Goal: Complete application form

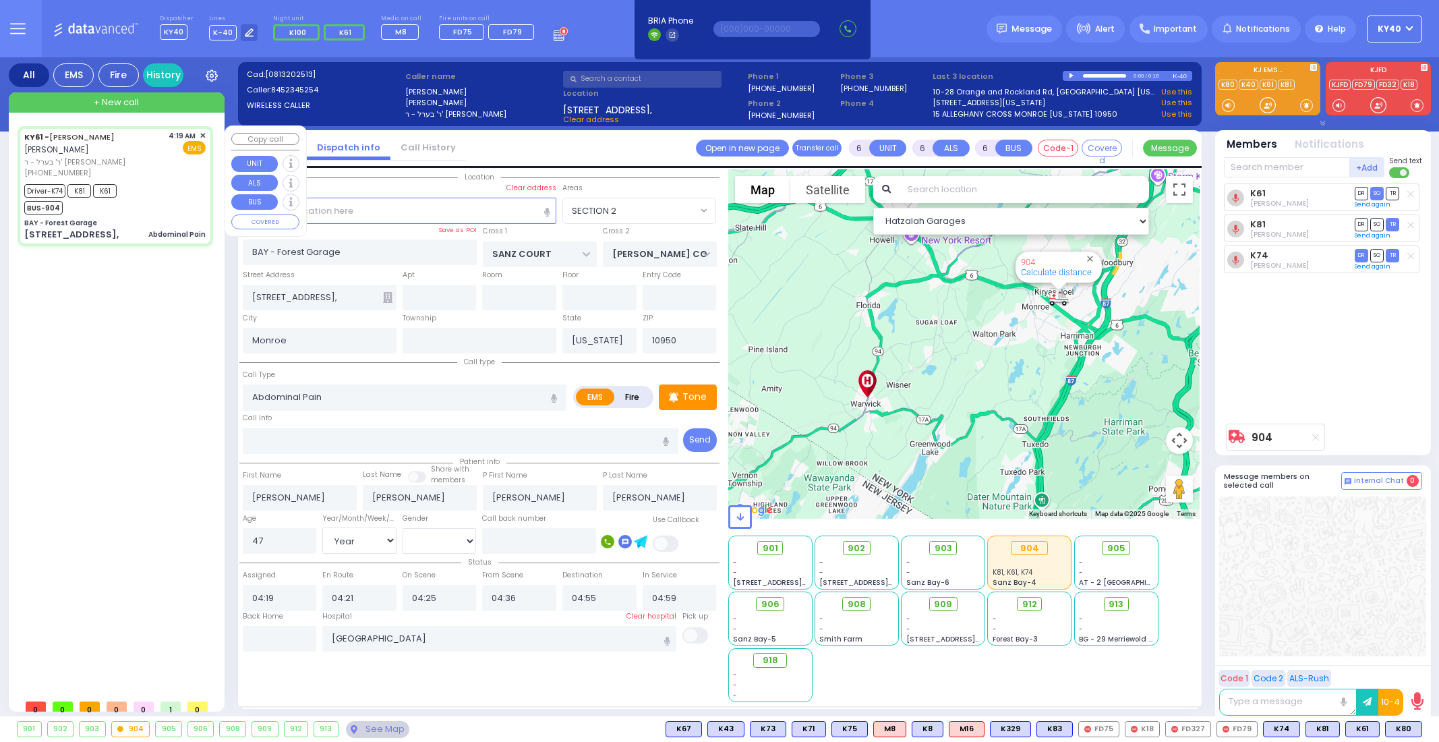
select select "SECTION 2"
select select "Year"
select select "[DEMOGRAPHIC_DATA]"
click at [152, 189] on div "Driver-K74 K81 K61 BUS-904" at bounding box center [114, 198] width 181 height 34
select select
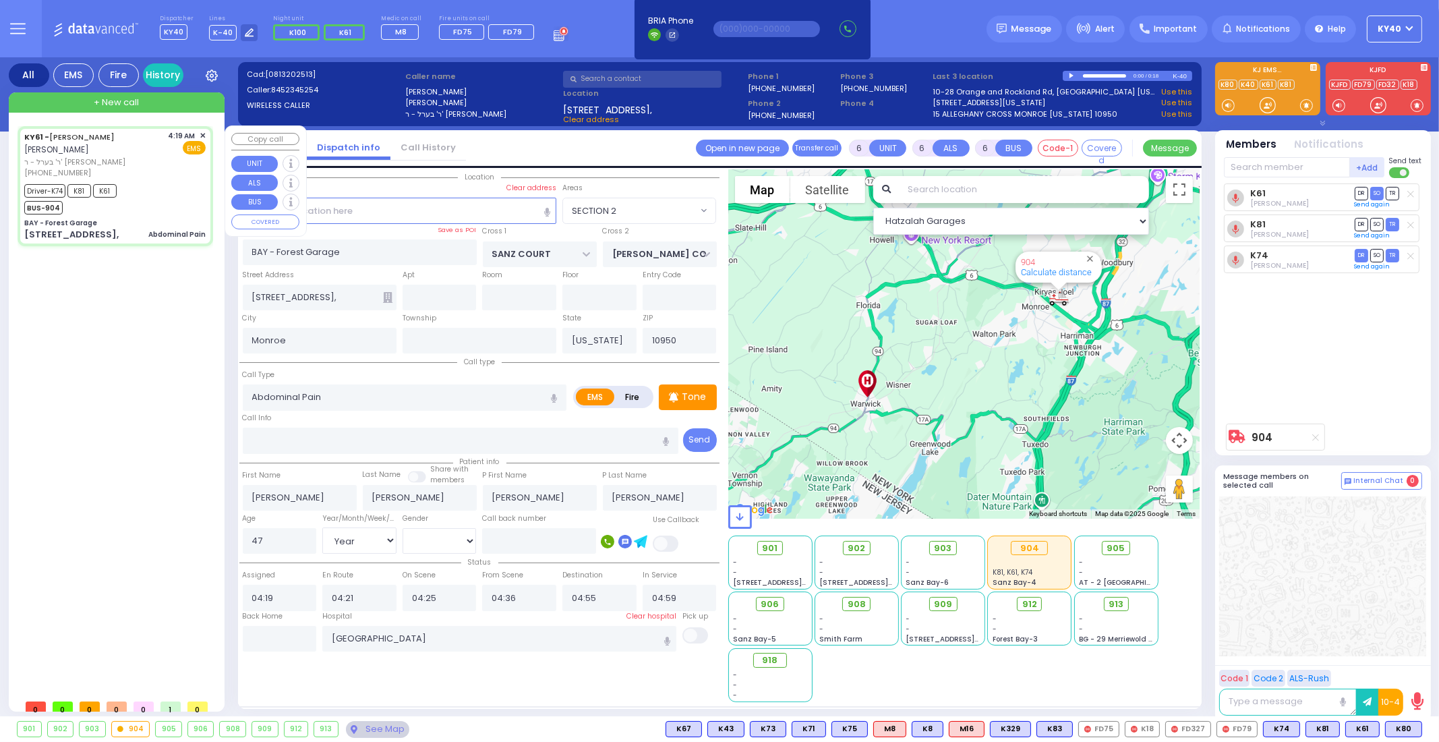
radio input "true"
select select "Year"
select select "[DEMOGRAPHIC_DATA]"
select select "Hatzalah Garages"
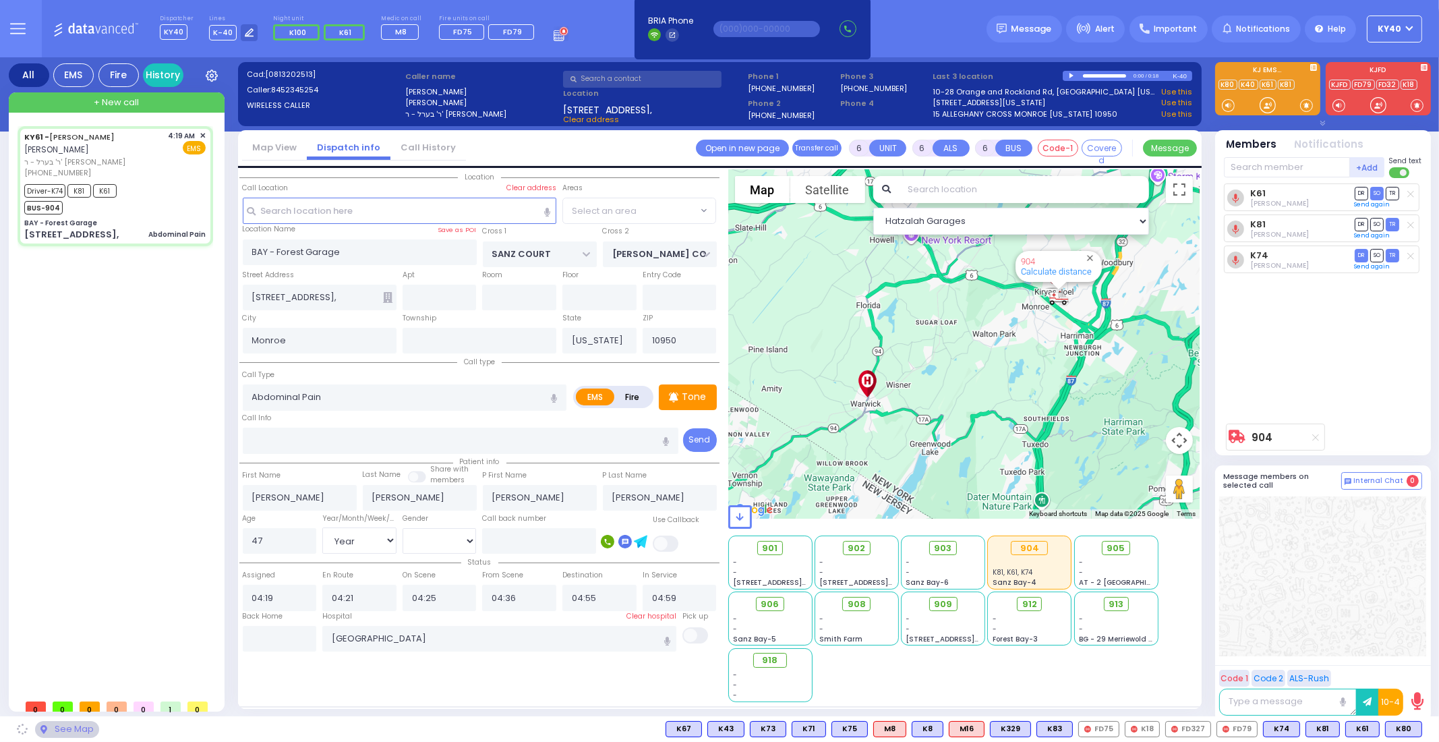
select select "SECTION 2"
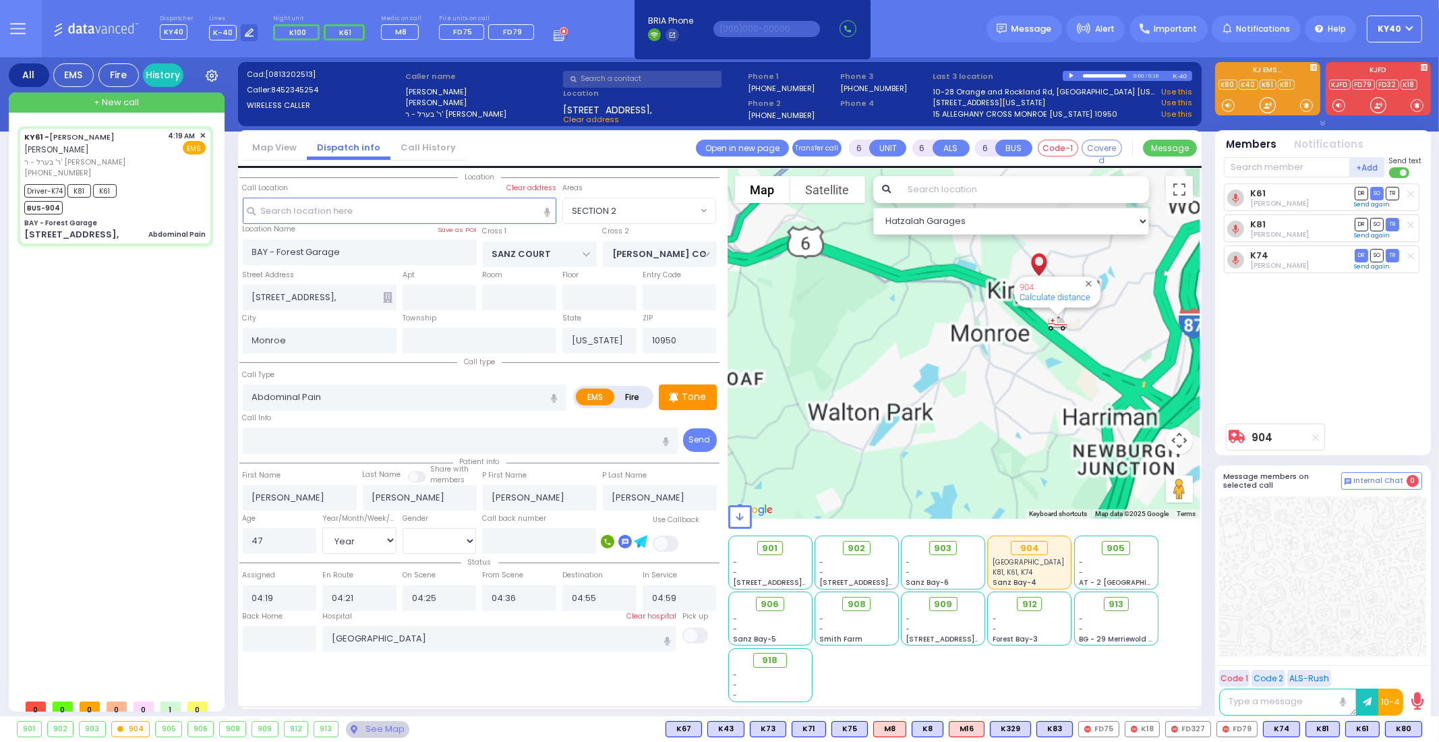
drag, startPoint x: 1042, startPoint y: 318, endPoint x: 1024, endPoint y: 380, distance: 64.0
click at [1026, 379] on div "904 Calculate distance" at bounding box center [964, 343] width 472 height 349
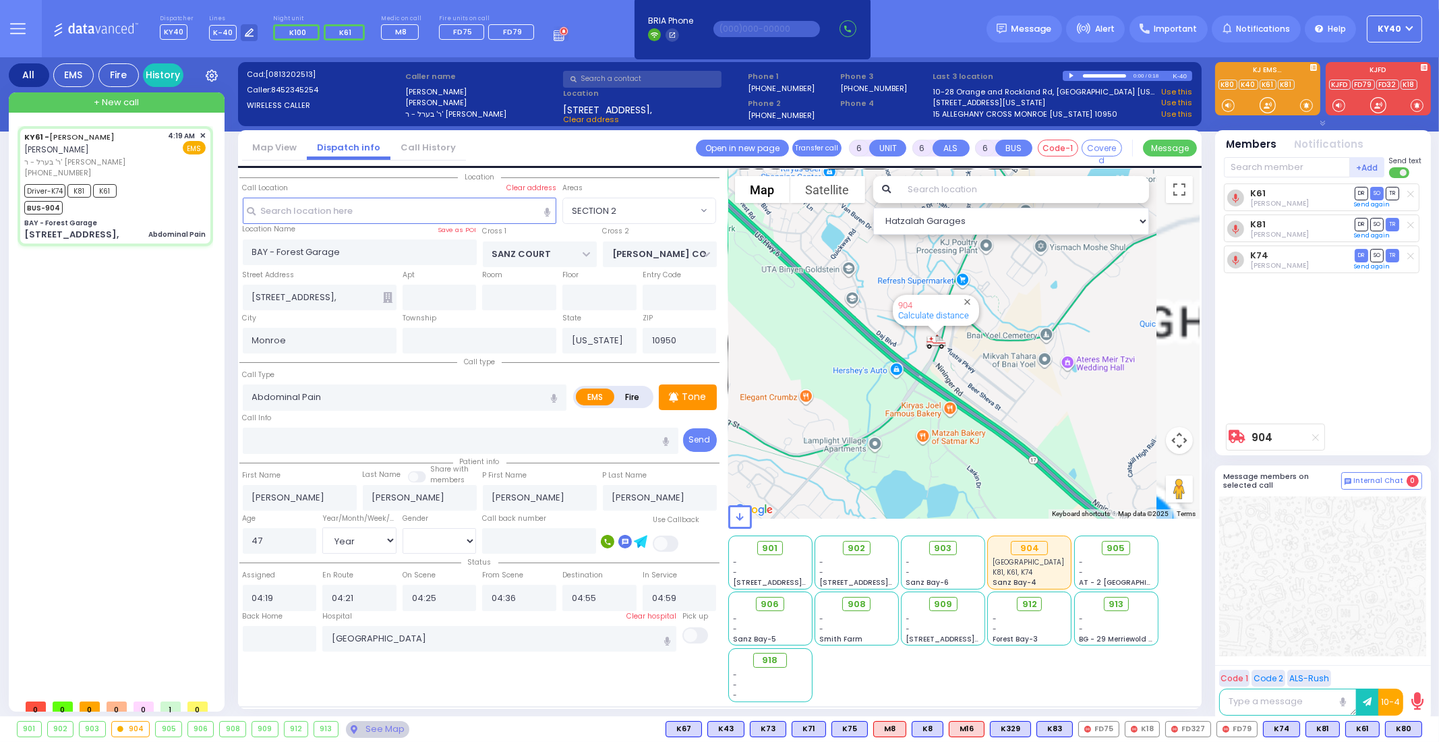
drag, startPoint x: 1010, startPoint y: 360, endPoint x: 668, endPoint y: 460, distance: 356.1
click at [668, 460] on div "Location" at bounding box center [719, 438] width 960 height 538
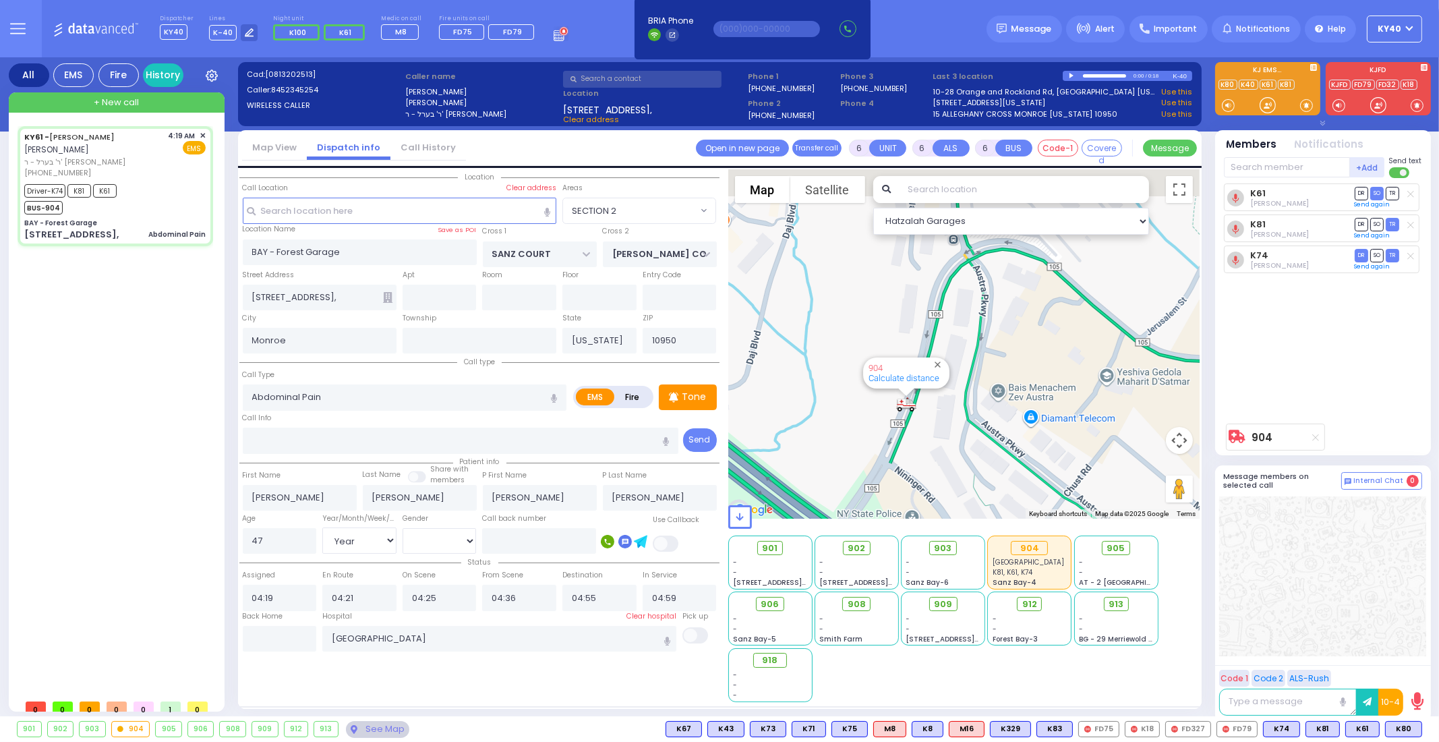
drag, startPoint x: 880, startPoint y: 318, endPoint x: 957, endPoint y: 505, distance: 202.0
click at [957, 505] on div "Hatzalah Garages ← Move left → Move right ↑ Move up ↓ + -" at bounding box center [964, 435] width 472 height 533
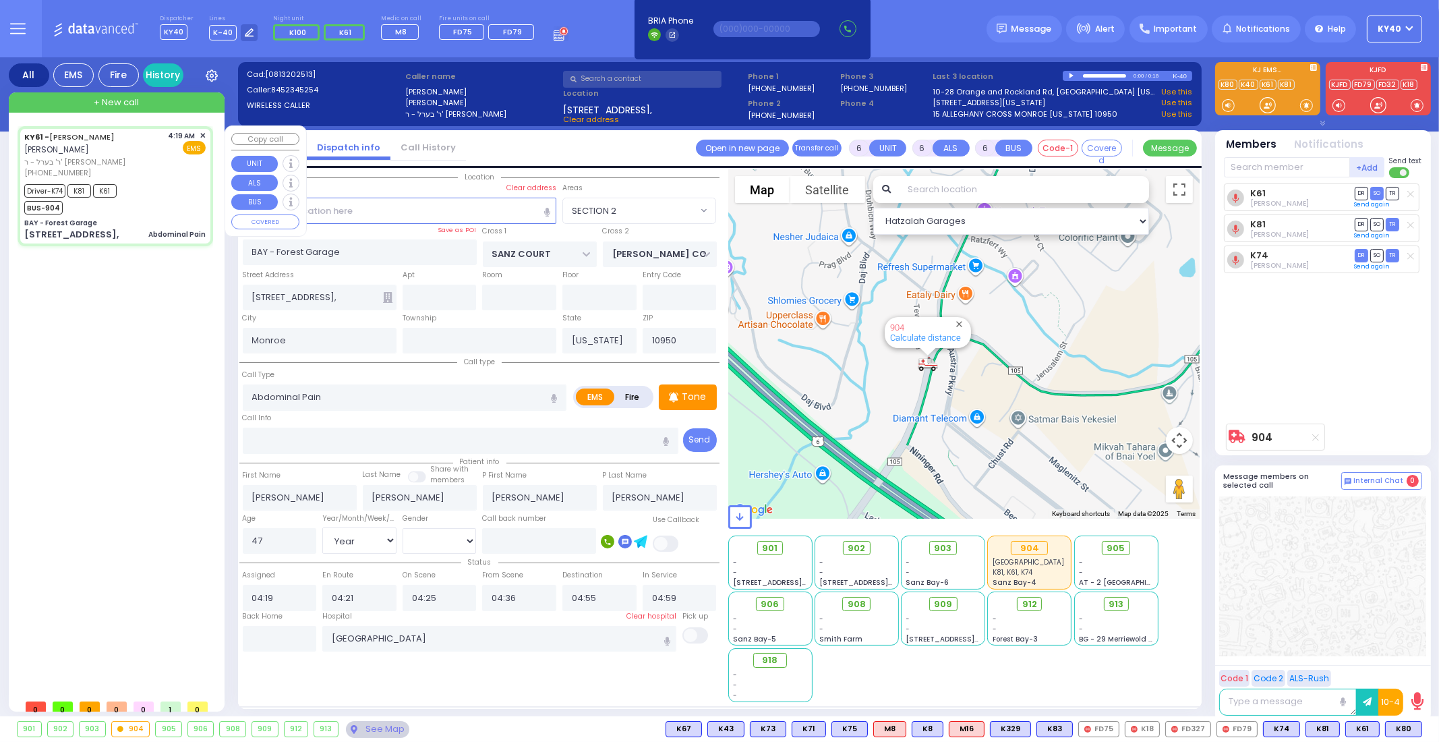
click at [164, 193] on div "Driver-K74 K81 K61 BUS-904" at bounding box center [114, 198] width 181 height 34
select select
radio input "true"
select select "Year"
select select "[DEMOGRAPHIC_DATA]"
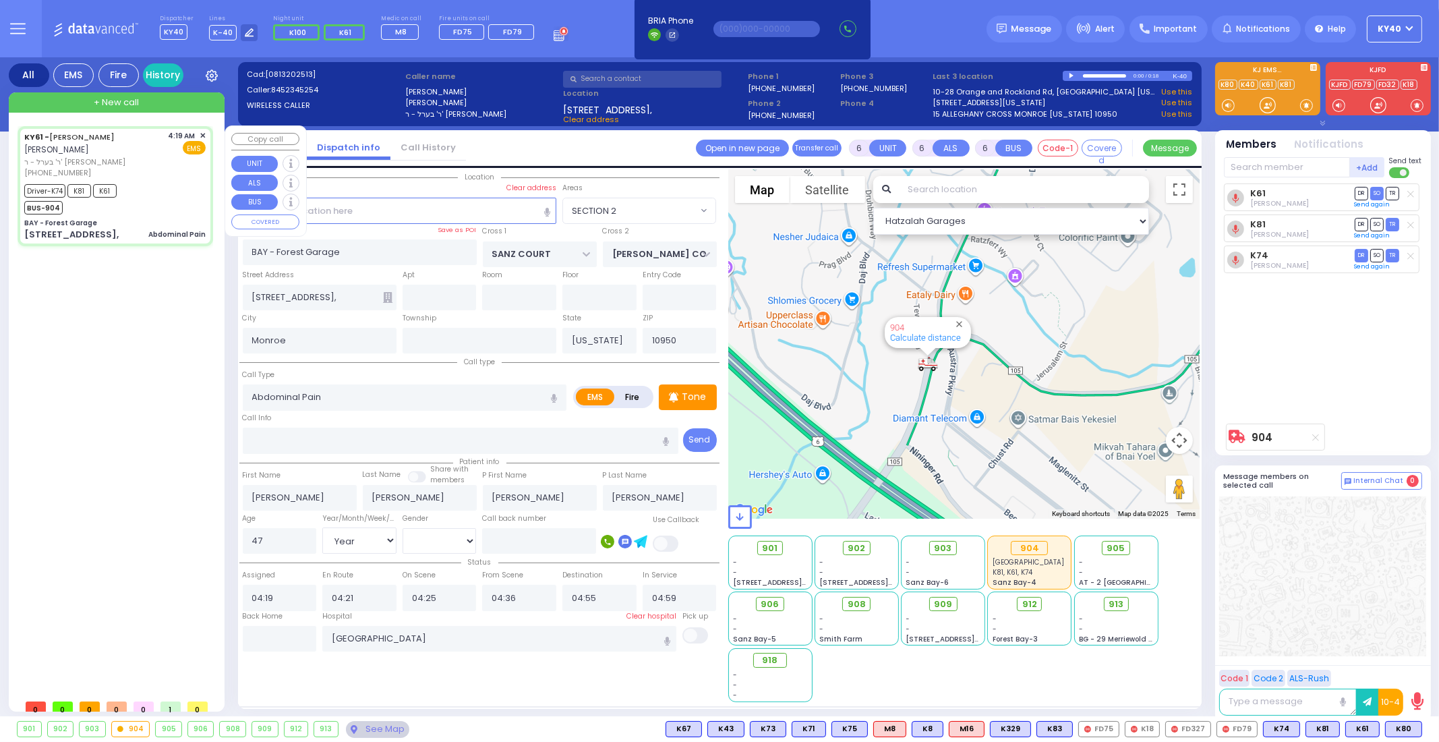
select select "Hatzalah Garages"
select select "SECTION 2"
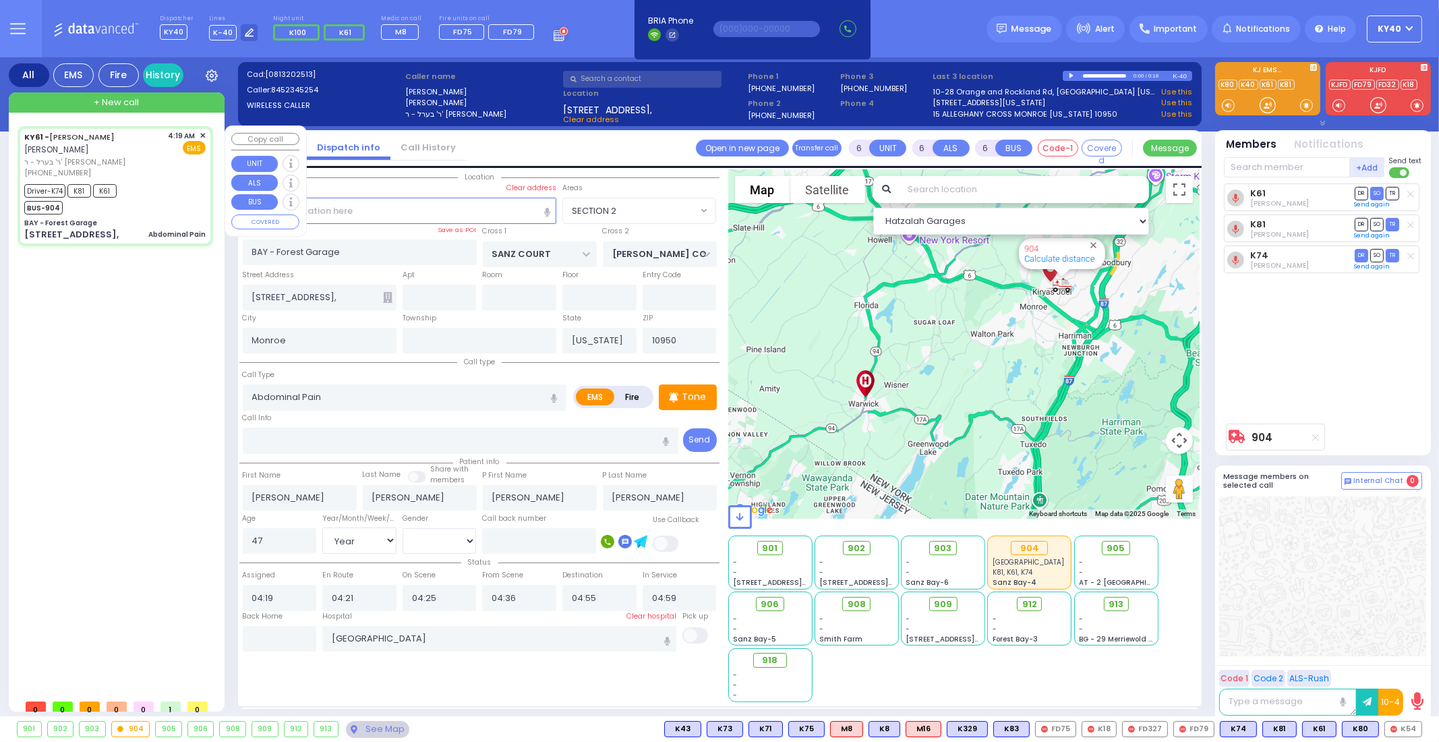
click at [170, 192] on div "Driver-K74 K81 K61 BUS-904" at bounding box center [114, 198] width 181 height 34
select select
radio input "true"
select select "Year"
select select "[DEMOGRAPHIC_DATA]"
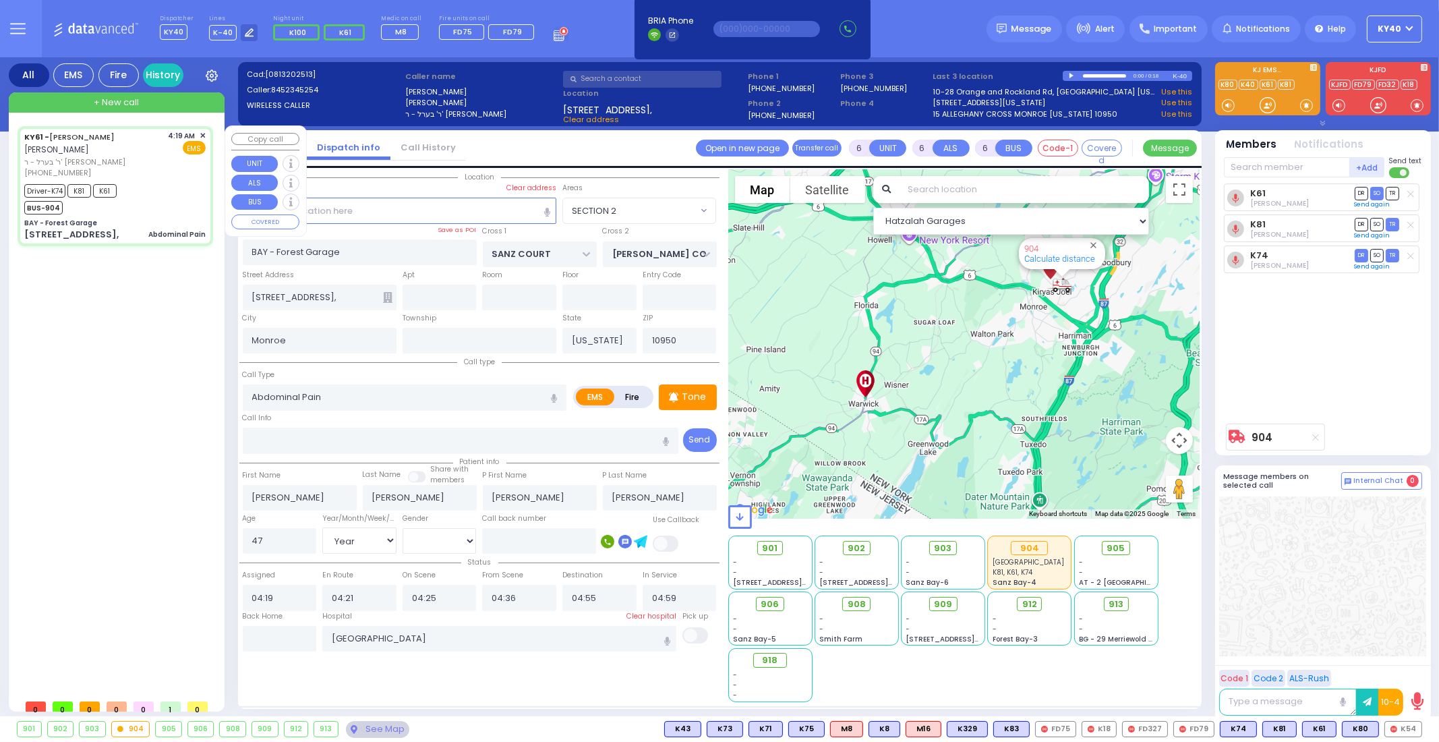
select select "Hatzalah Garages"
select select "SECTION 2"
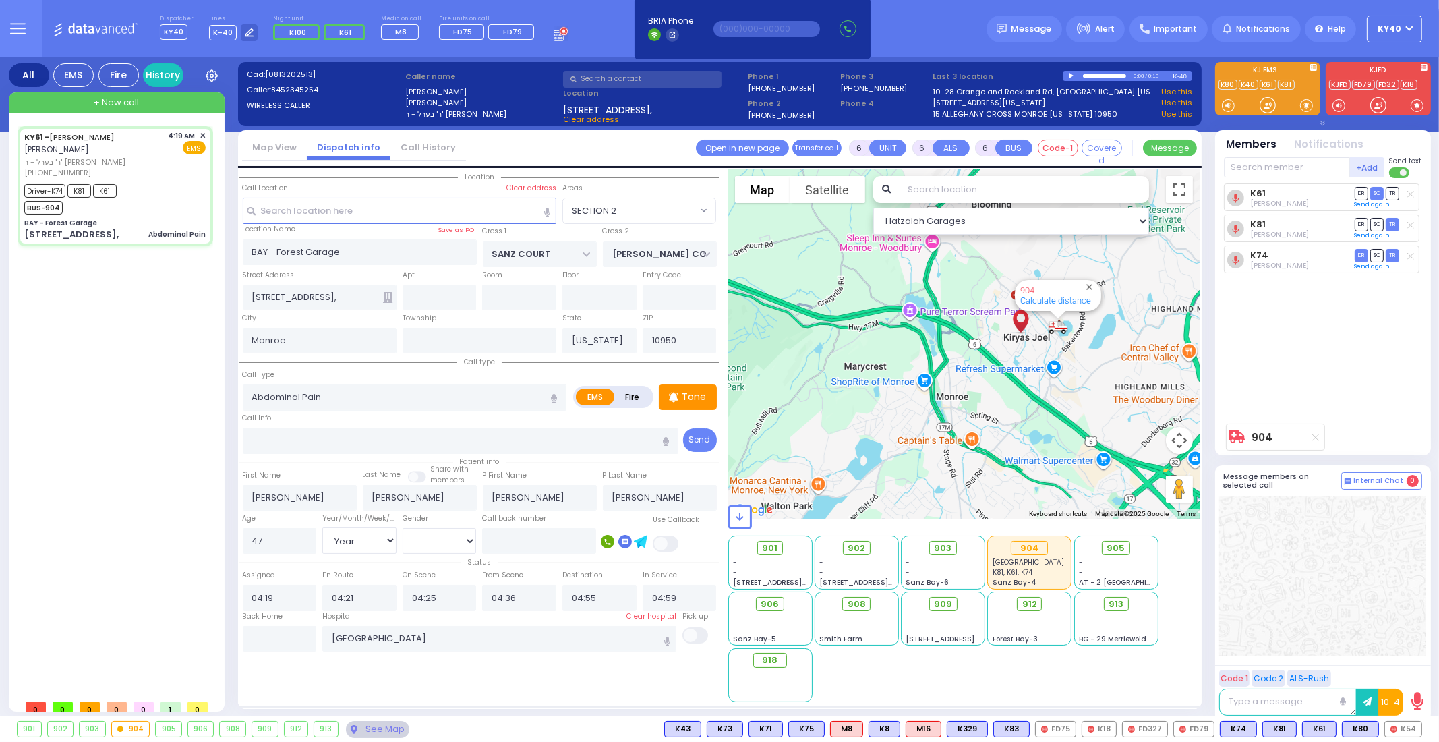
drag, startPoint x: 999, startPoint y: 302, endPoint x: 954, endPoint y: 433, distance: 138.4
click at [958, 432] on div "904 Calculate distance" at bounding box center [964, 343] width 472 height 349
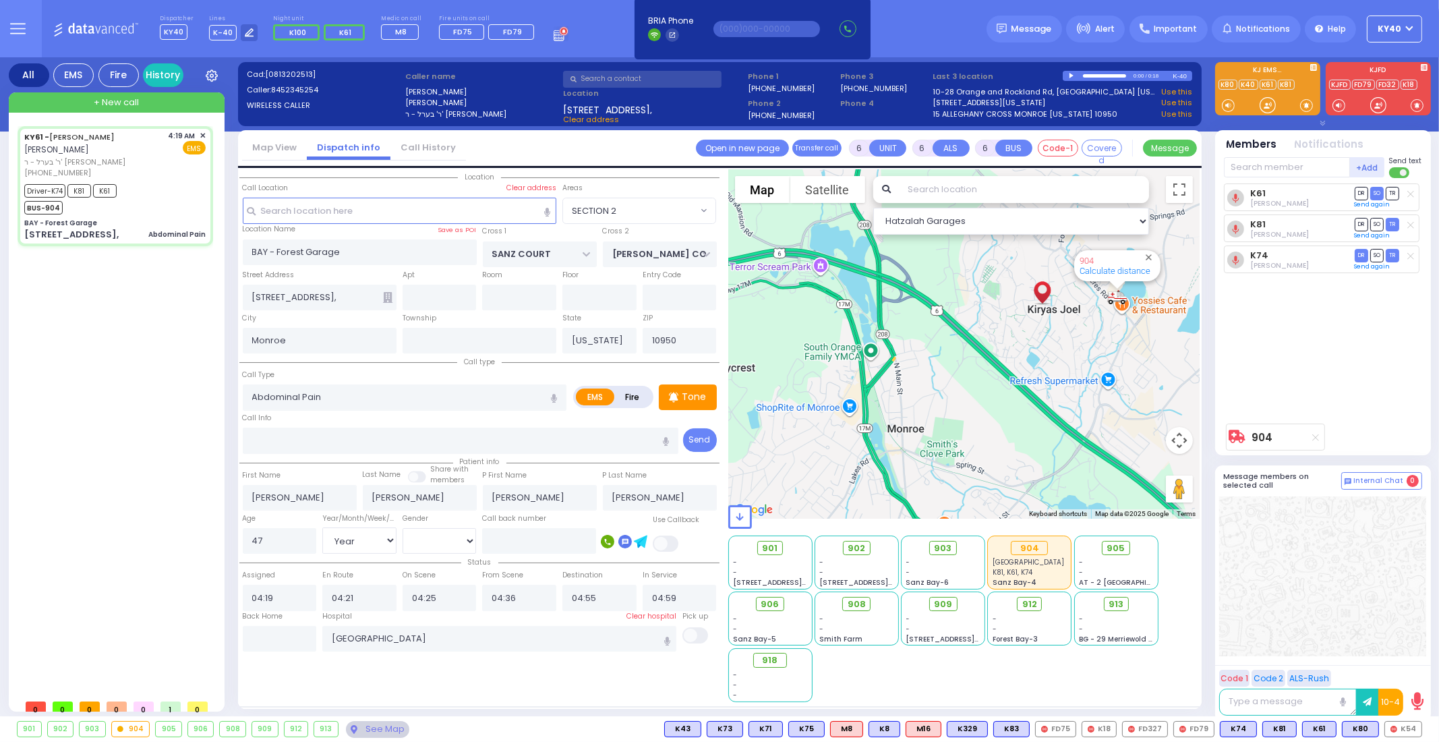
drag, startPoint x: 962, startPoint y: 362, endPoint x: 908, endPoint y: 371, distance: 55.3
click at [903, 372] on div "904 Calculate distance" at bounding box center [964, 343] width 472 height 349
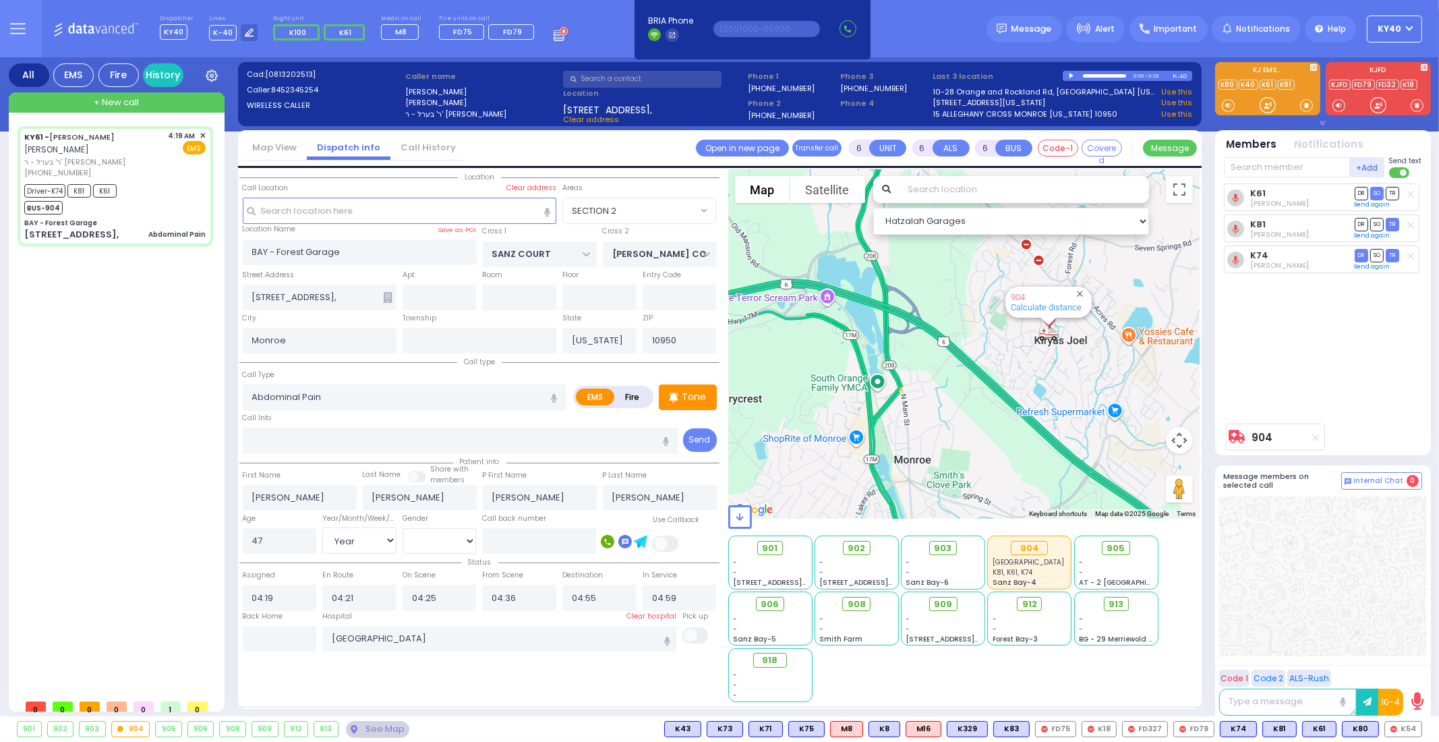
drag, startPoint x: 1069, startPoint y: 314, endPoint x: 1116, endPoint y: 448, distance: 142.2
click at [1116, 448] on div "904 Calculate distance" at bounding box center [964, 343] width 472 height 349
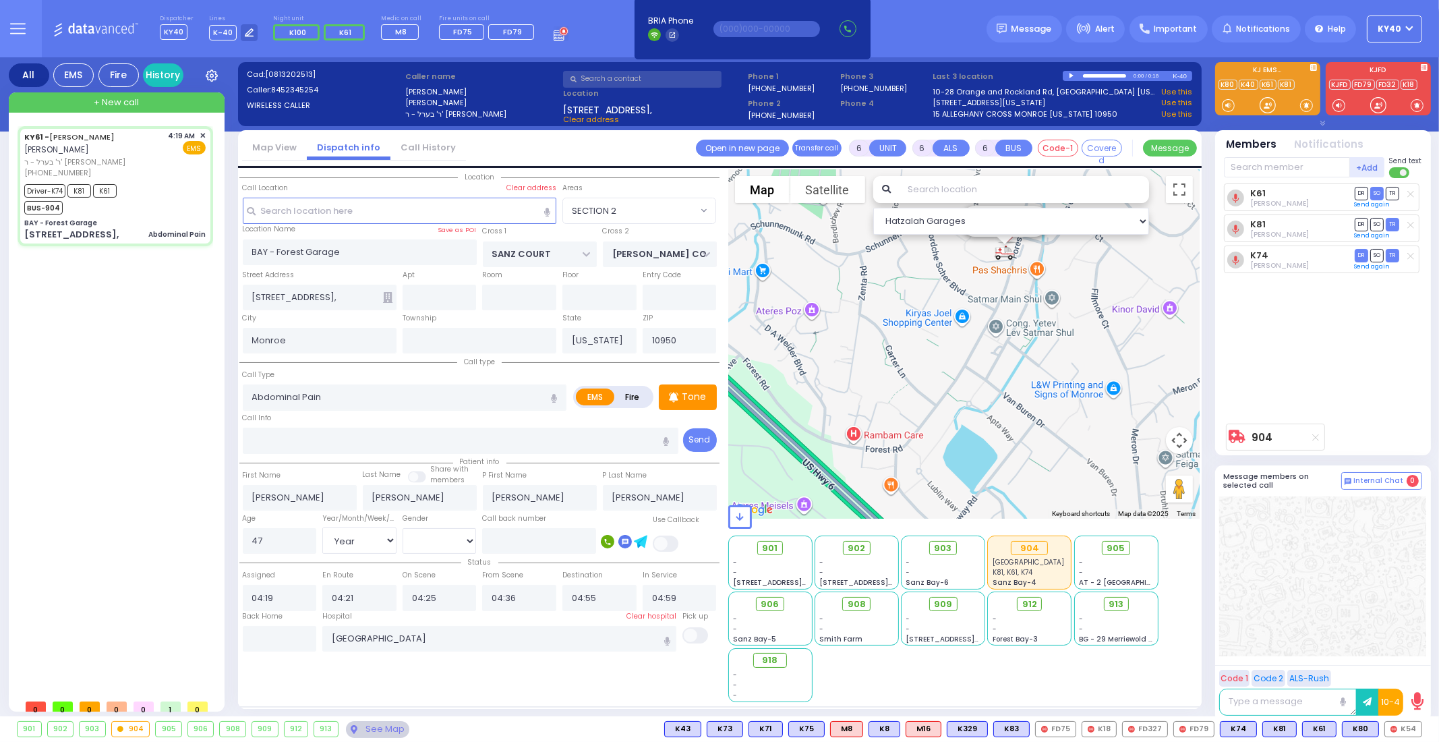
drag, startPoint x: 1027, startPoint y: 312, endPoint x: 1036, endPoint y: 349, distance: 38.1
click at [1036, 349] on div "904 Calculate distance" at bounding box center [964, 343] width 472 height 349
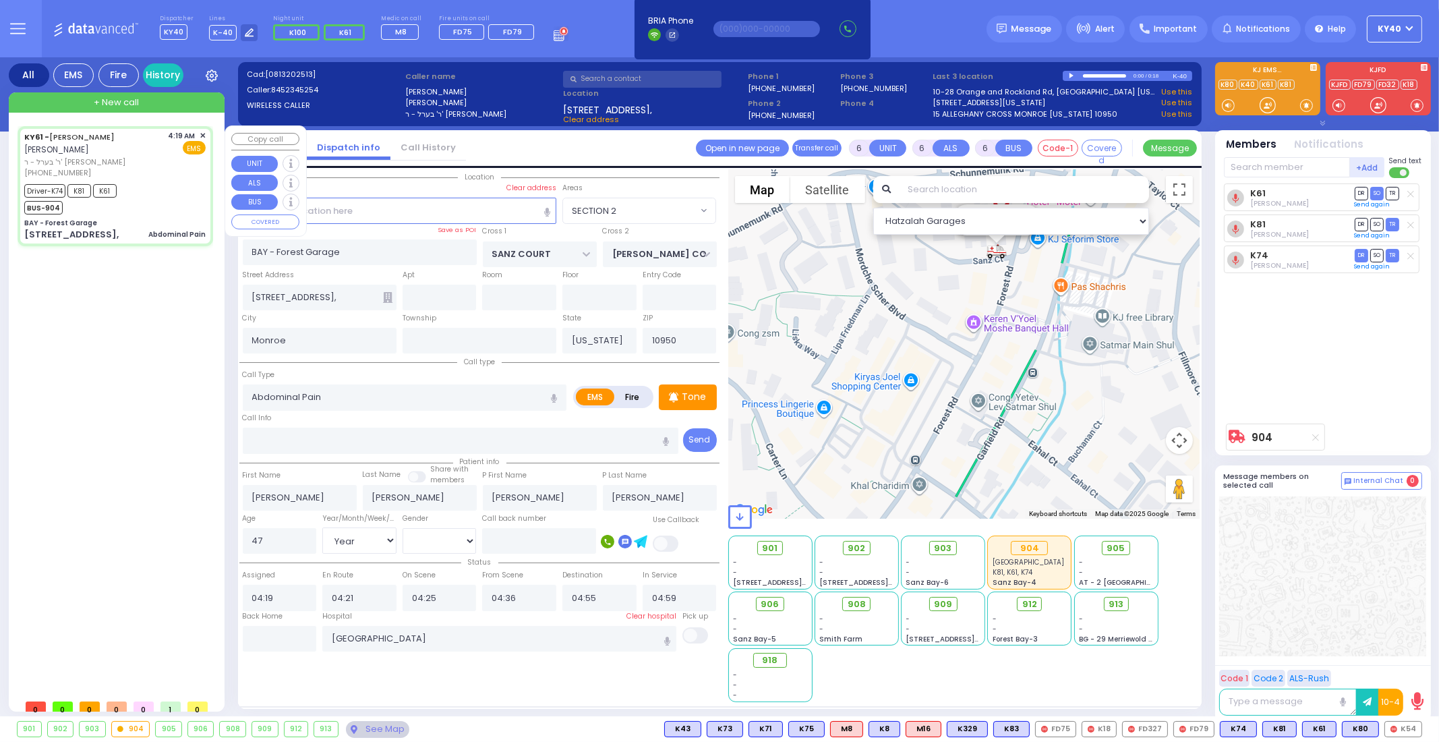
click at [178, 214] on div "KY61 - [PERSON_NAME] [PERSON_NAME] ר' בערל - ר' [PERSON_NAME] [PHONE_NUMBER] 4:…" at bounding box center [115, 185] width 190 height 115
select select
radio input "true"
select select "Year"
select select "[DEMOGRAPHIC_DATA]"
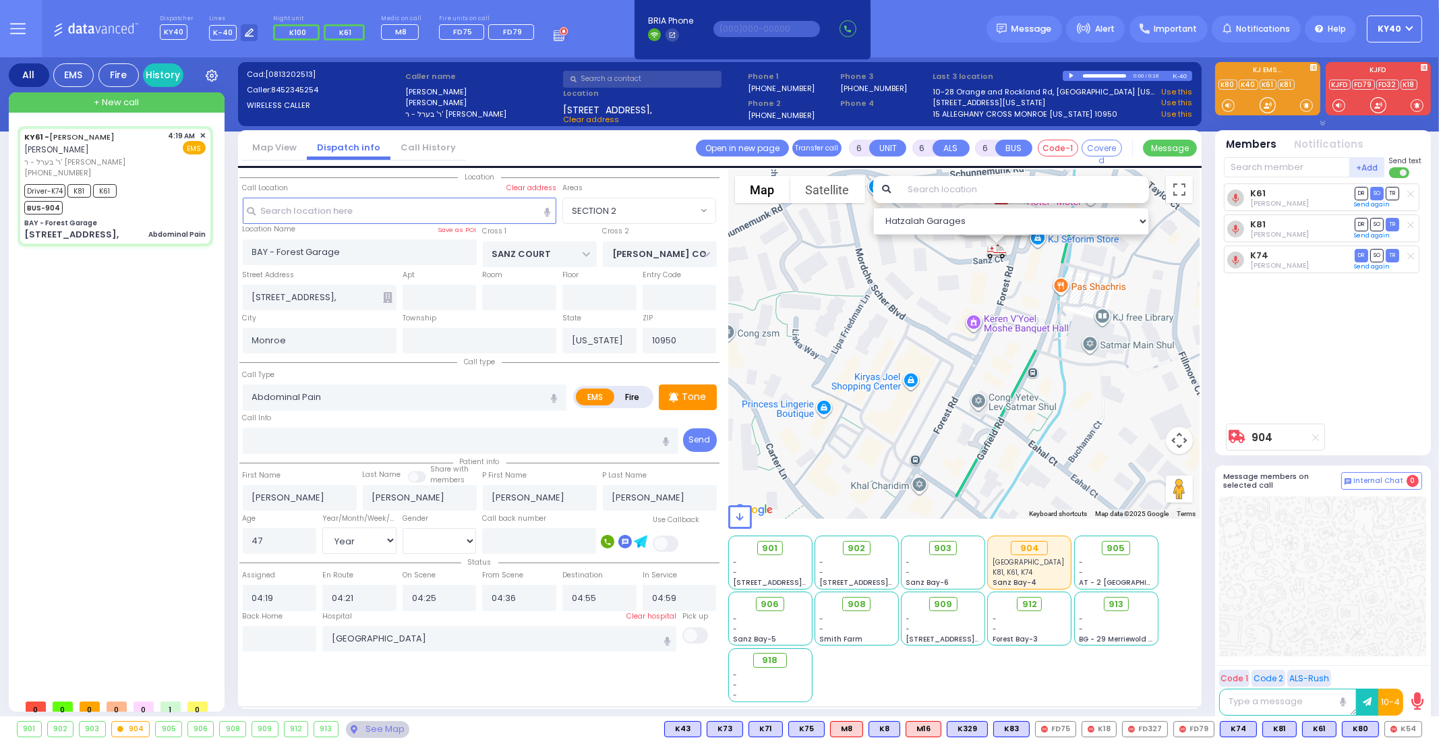
select select "Hatzalah Garages"
select select "SECTION 2"
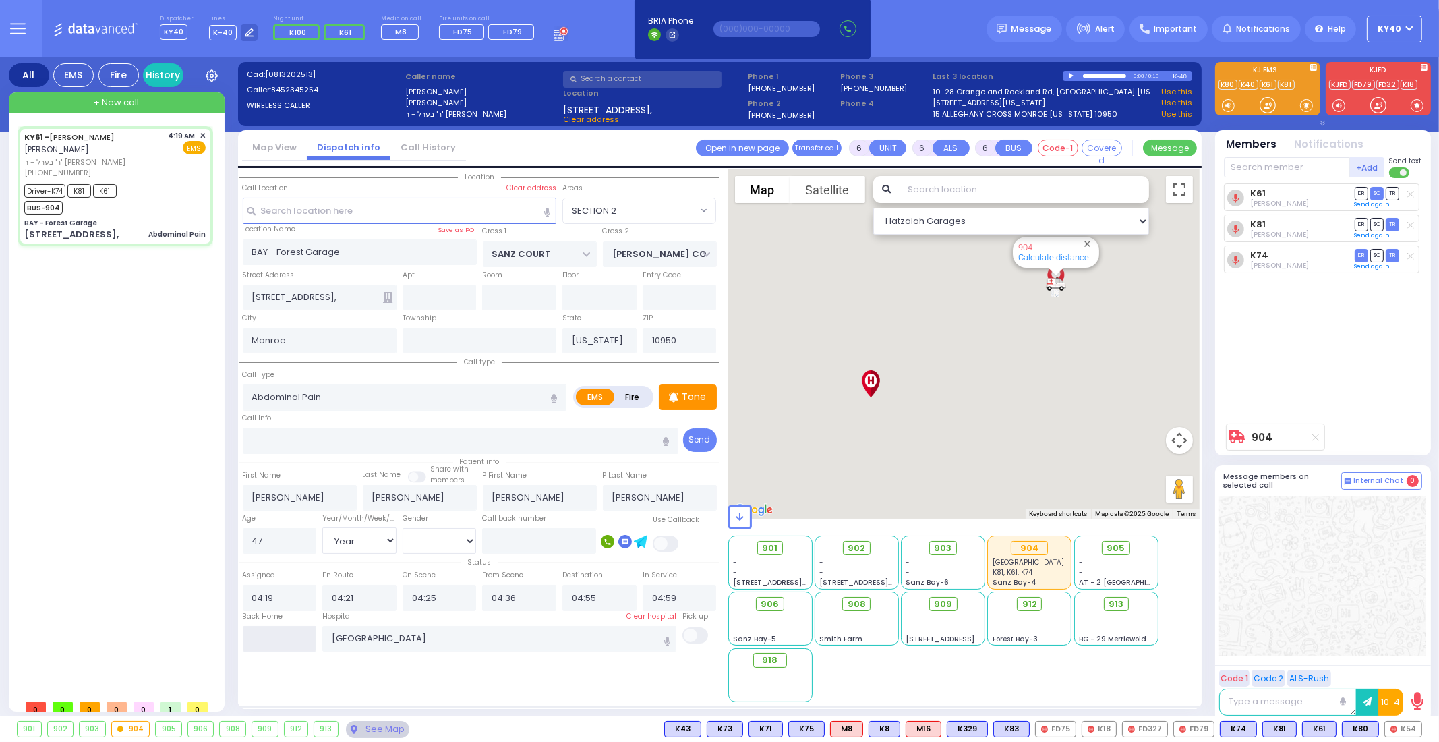
click at [294, 632] on input "text" at bounding box center [280, 639] width 74 height 26
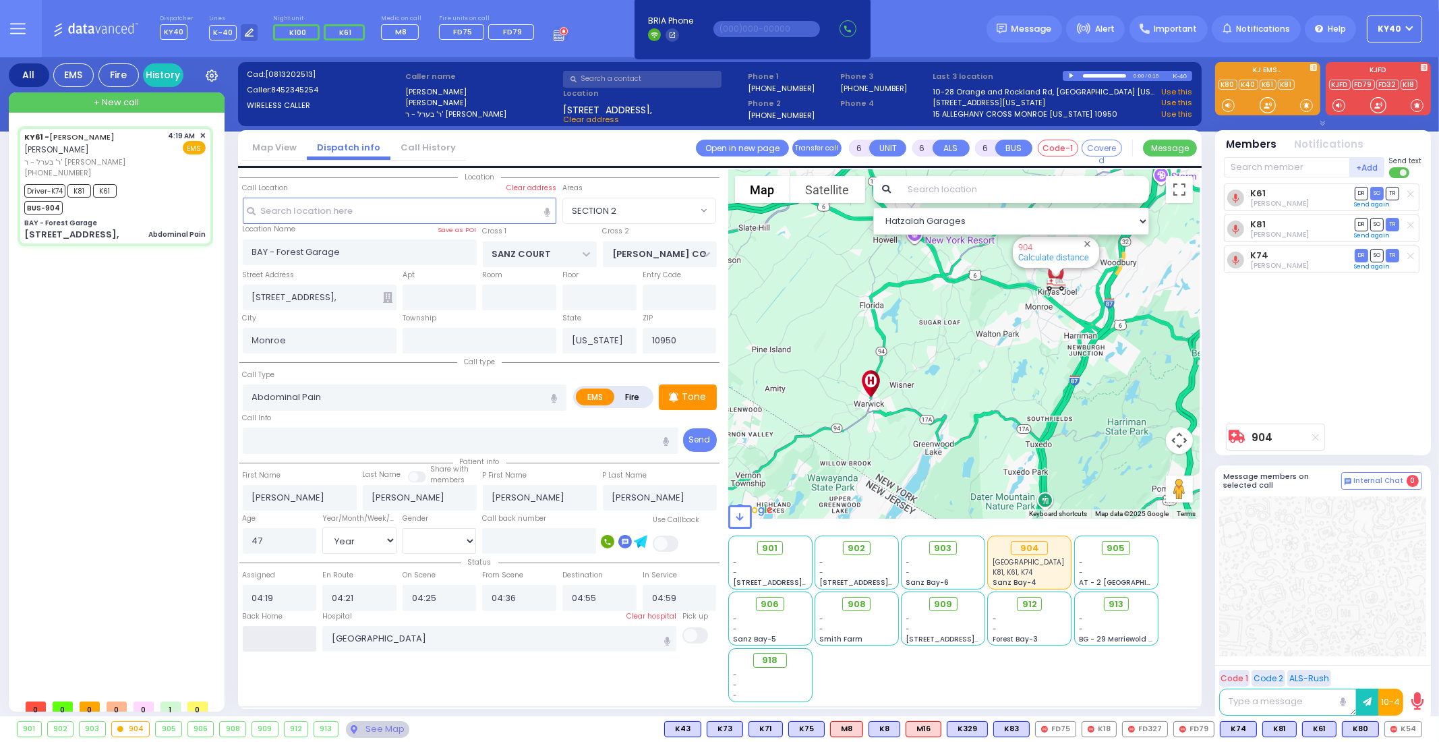
click at [294, 632] on input "text" at bounding box center [280, 639] width 74 height 26
type input "05:34"
select select
radio input "true"
select select
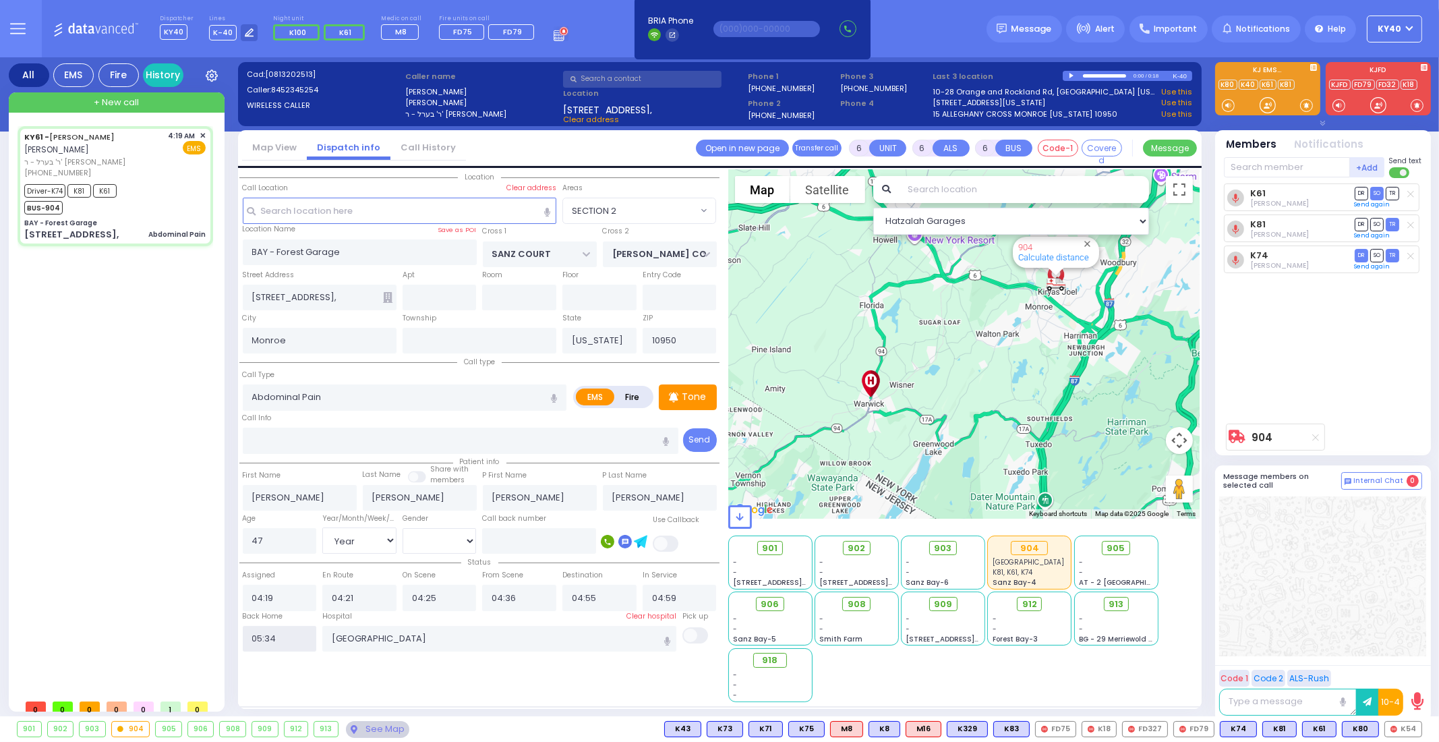
select select
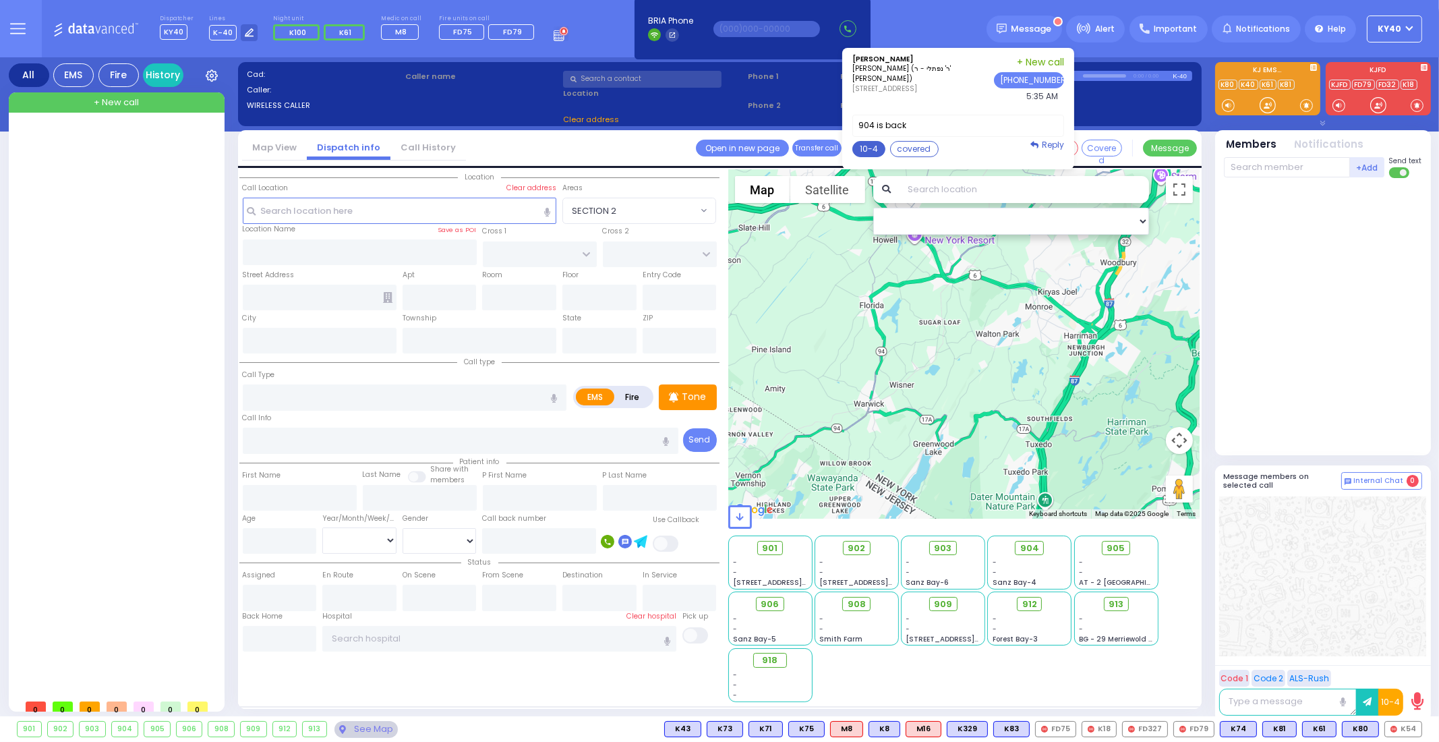
click at [866, 146] on button "10-4" at bounding box center [868, 149] width 33 height 16
type textarea "10-4 thank you"
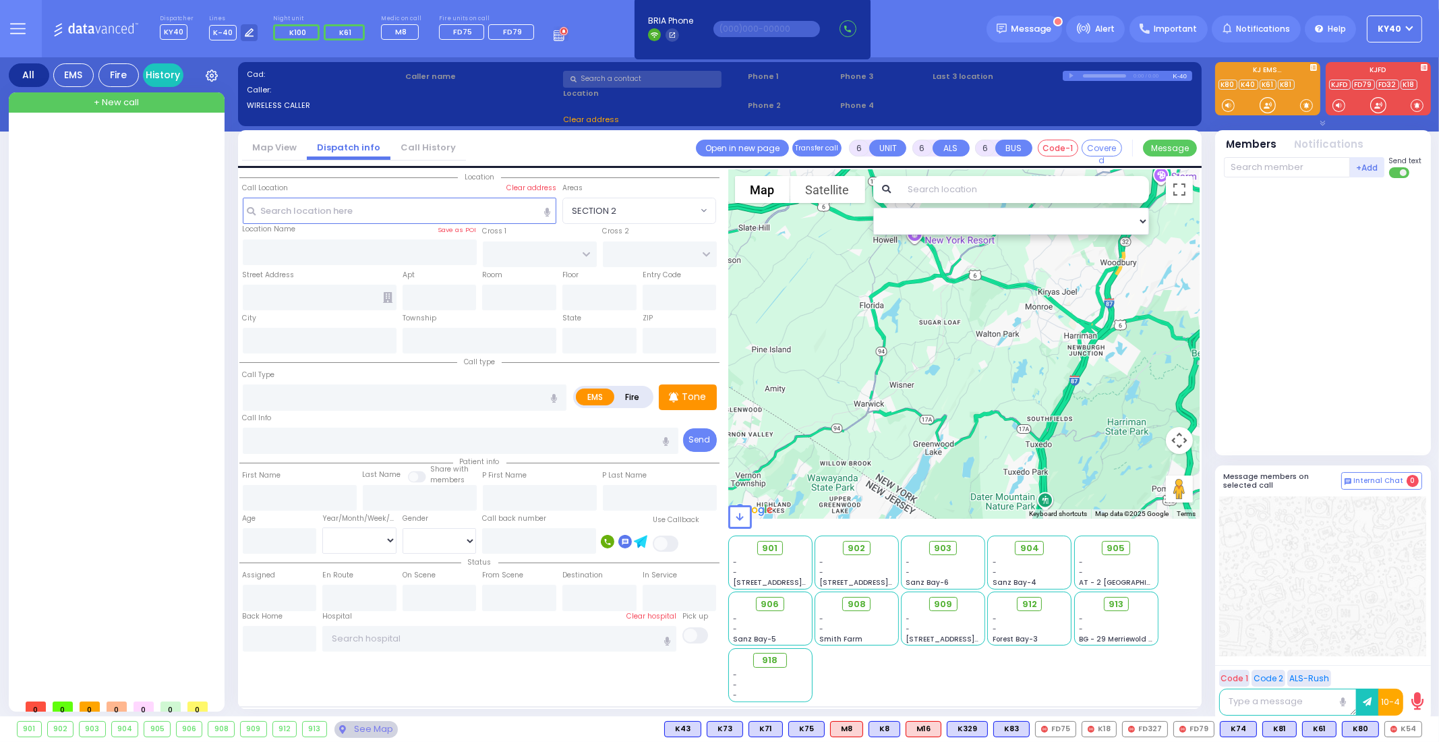
click at [0, 0] on button "Send" at bounding box center [0, 0] width 0 height 0
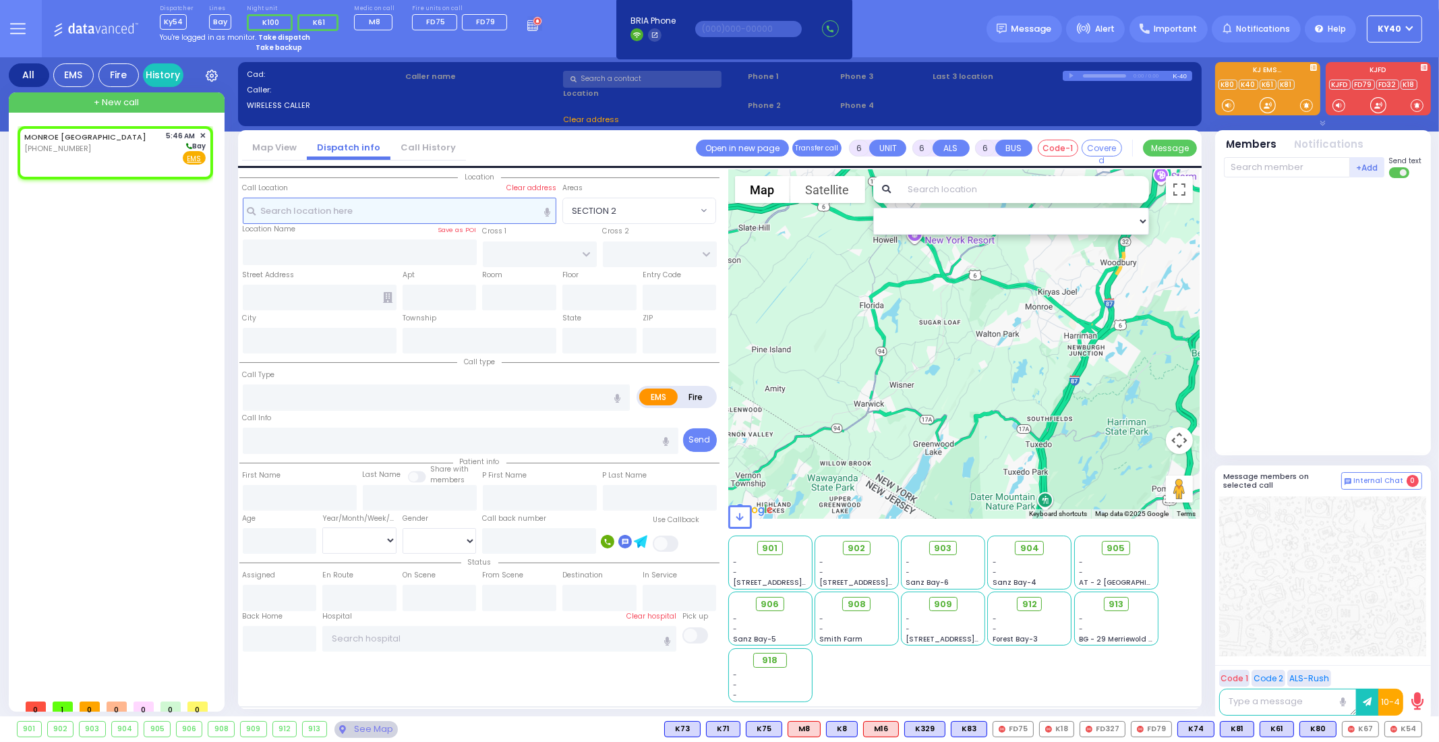
type input "2"
type input "1"
select select
radio input "true"
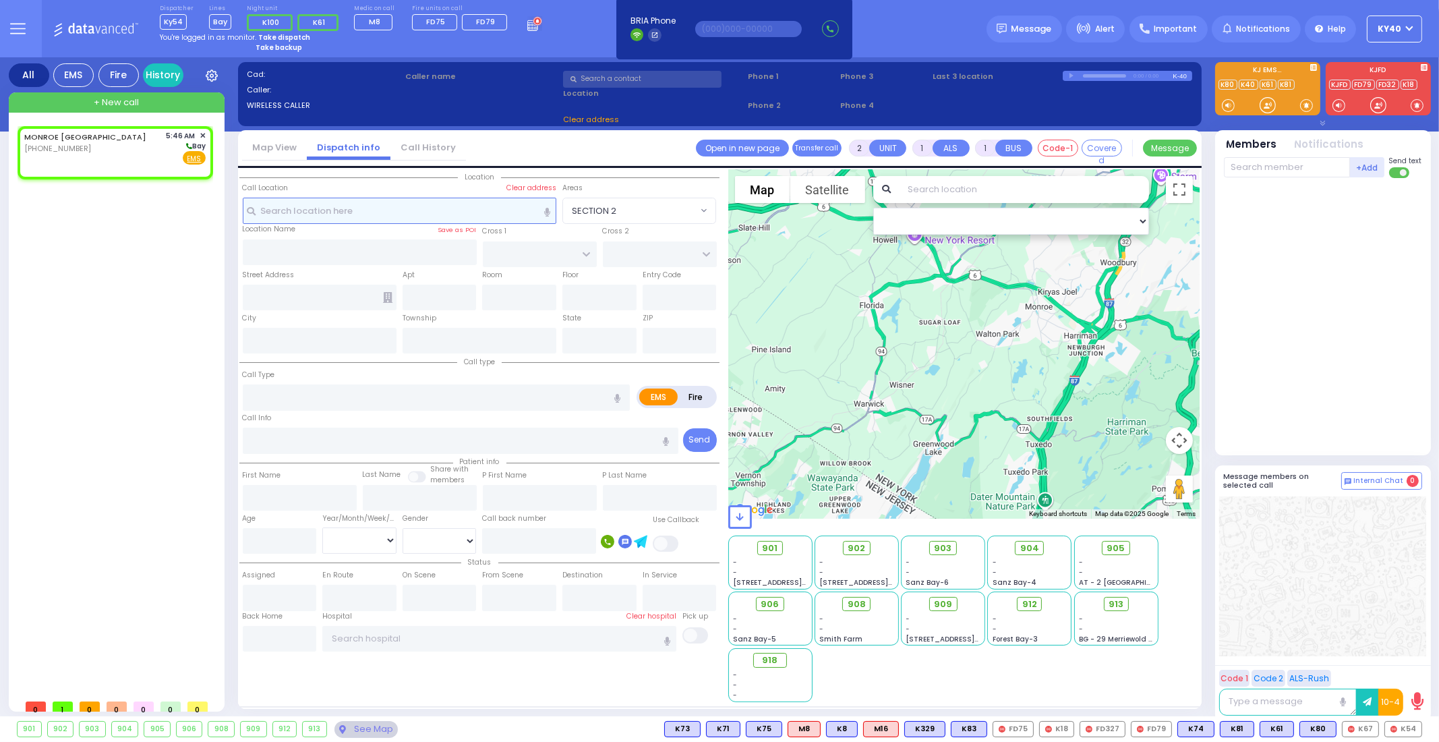
select select
type input "05:46"
select select "Hatzalah Garages"
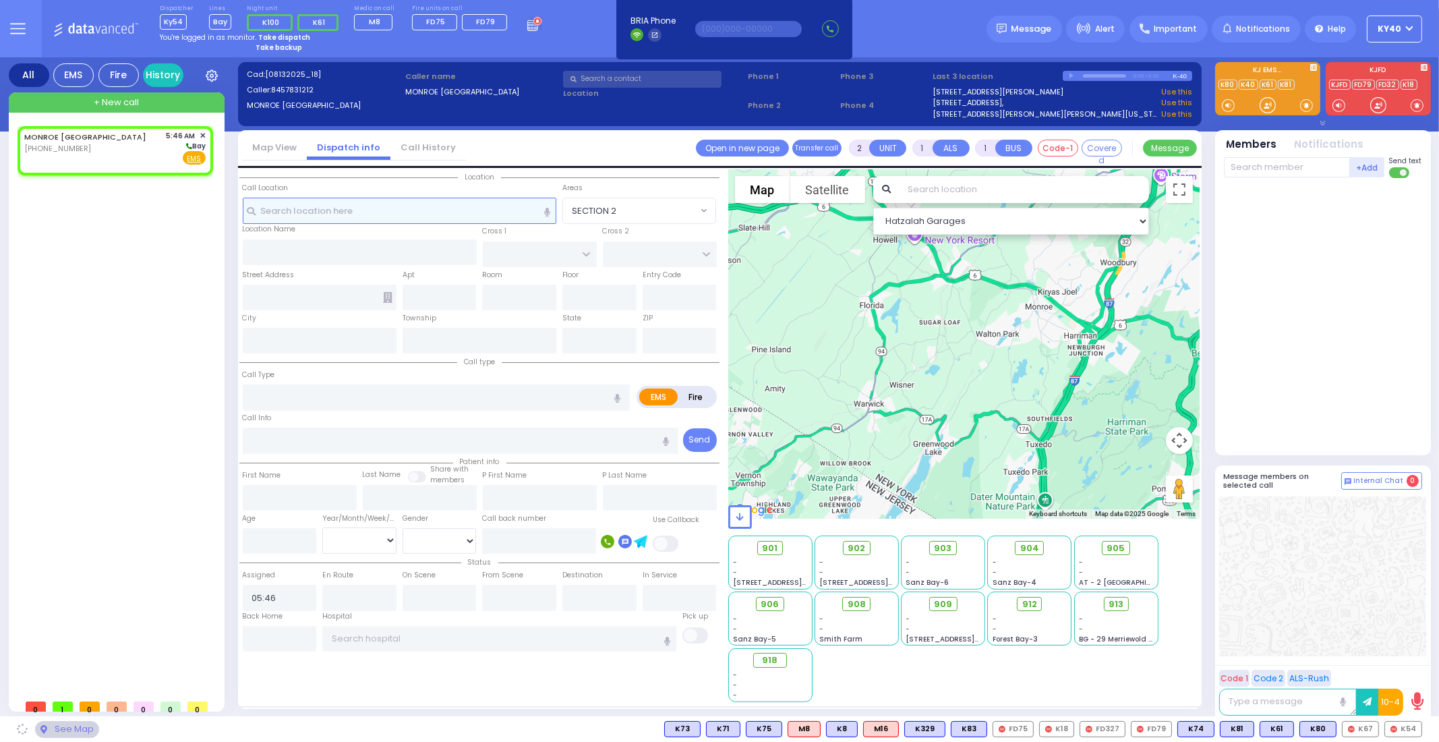
select select
radio input "true"
select select
select select "Hatzalah Garages"
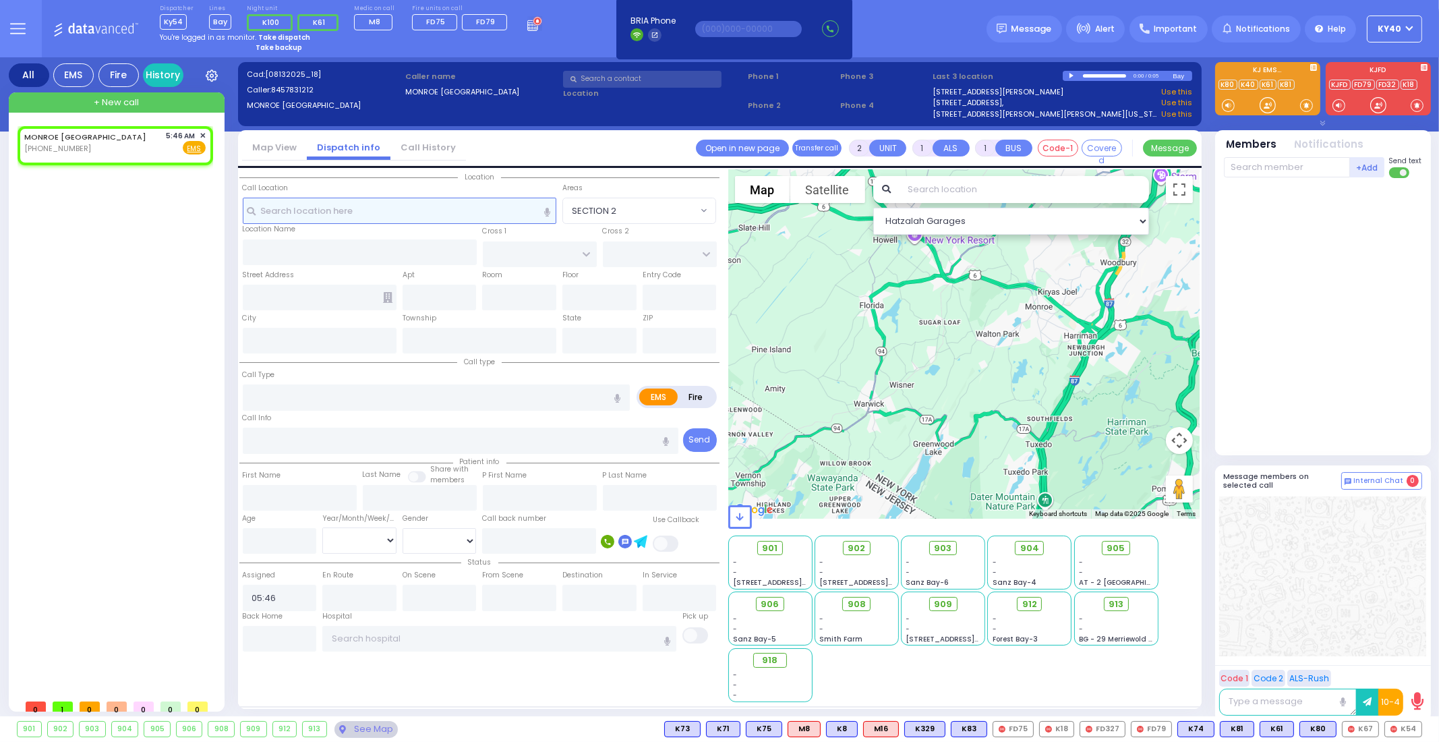
select select
radio input "true"
select select
select select "Hatzalah Garages"
